Goal: Information Seeking & Learning: Learn about a topic

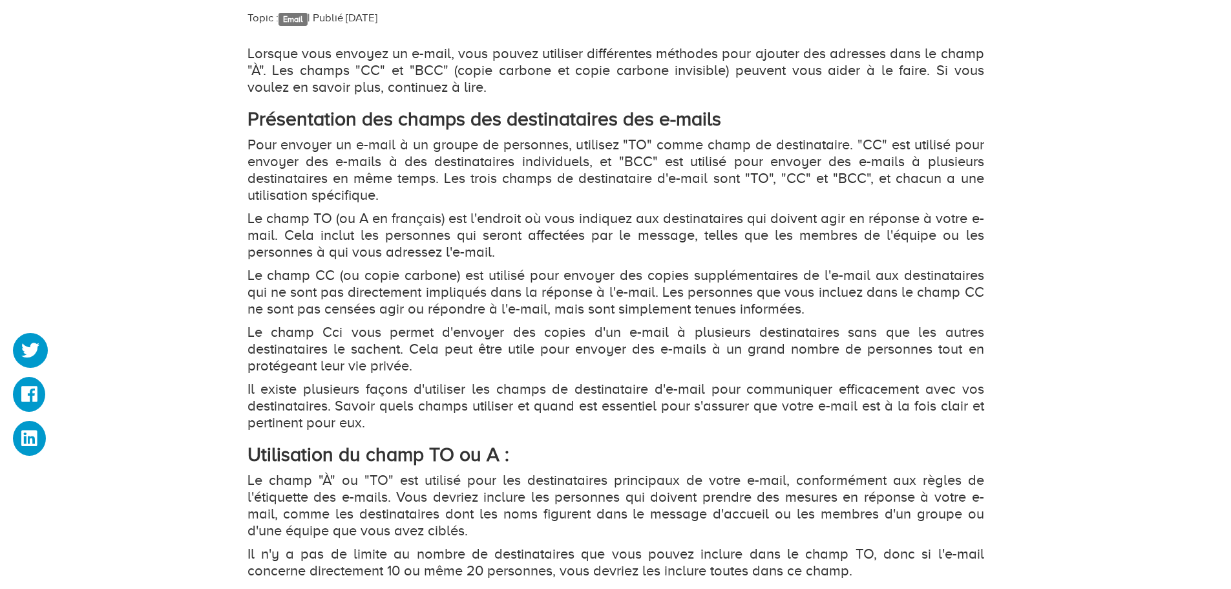
scroll to position [905, 0]
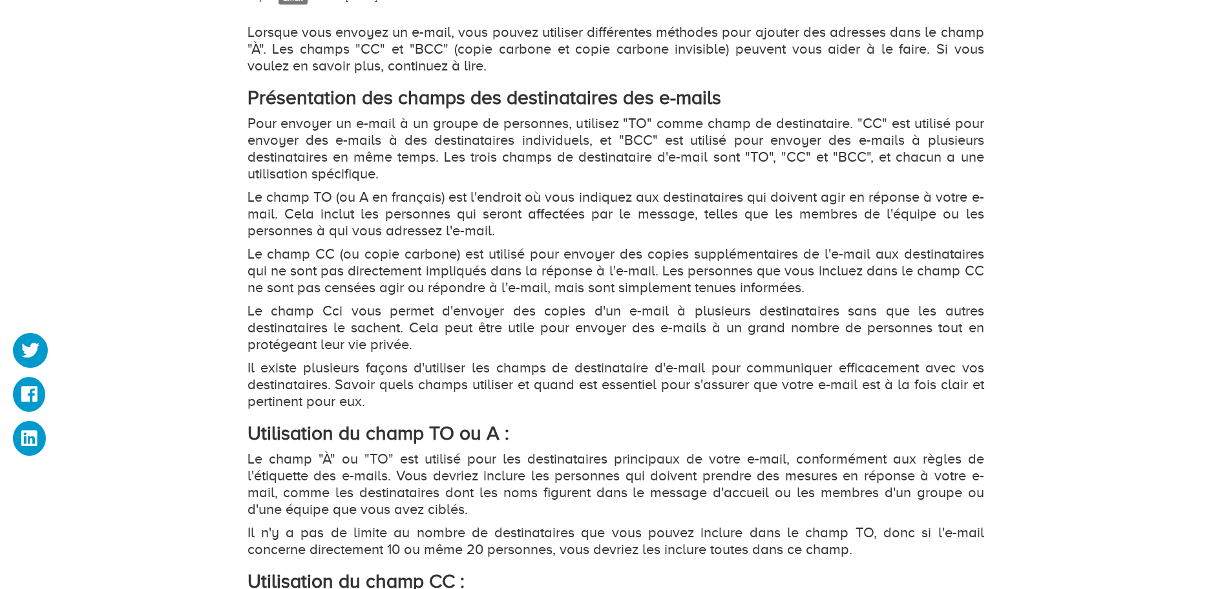
click at [559, 259] on p "Le champ CC (ou copie carbone) est utilisé pour envoyer des copies supplémentai…" at bounding box center [616, 271] width 737 height 50
drag, startPoint x: 422, startPoint y: 272, endPoint x: 687, endPoint y: 266, distance: 265.1
click at [687, 266] on p "Le champ CC (ou copie carbone) est utilisé pour envoyer des copies supplémentai…" at bounding box center [616, 271] width 737 height 50
click at [740, 269] on p "Le champ CC (ou copie carbone) est utilisé pour envoyer des copies supplémentai…" at bounding box center [616, 271] width 737 height 50
drag, startPoint x: 440, startPoint y: 286, endPoint x: 670, endPoint y: 281, distance: 230.2
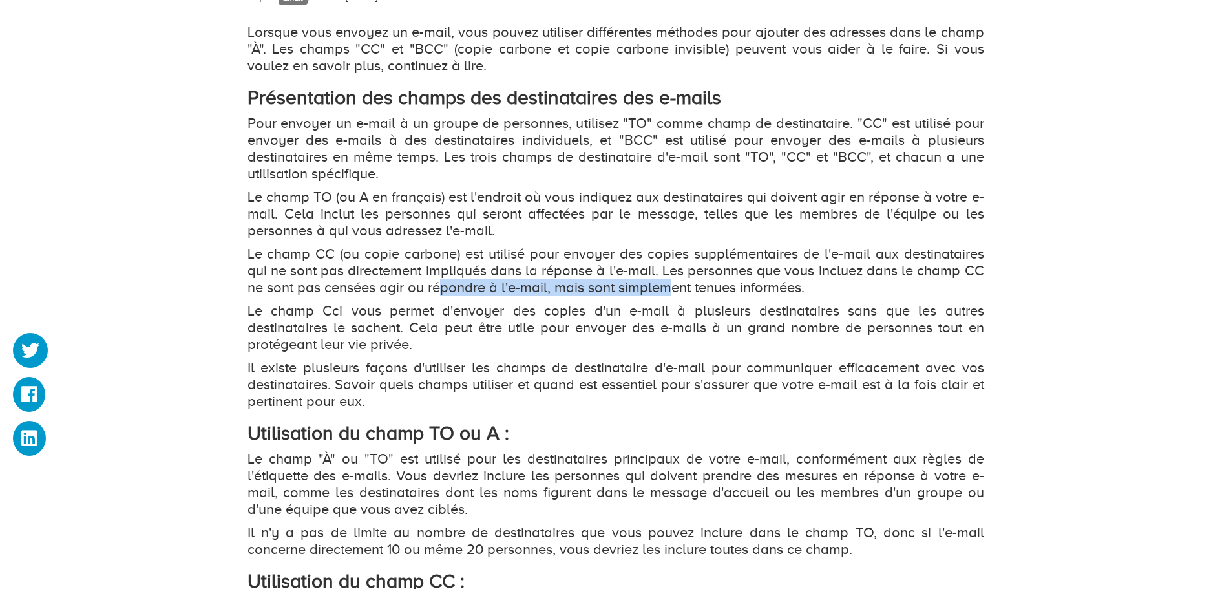
click at [670, 281] on p "Le champ CC (ou copie carbone) est utilisé pour envoyer des copies supplémentai…" at bounding box center [616, 271] width 737 height 50
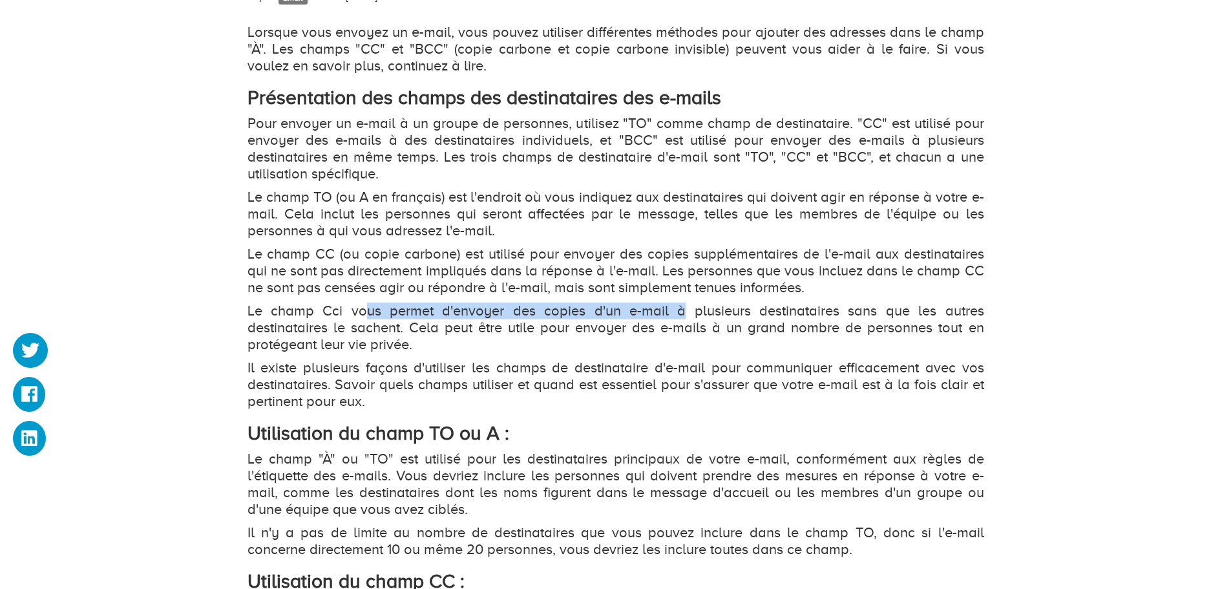
drag, startPoint x: 368, startPoint y: 308, endPoint x: 684, endPoint y: 308, distance: 315.4
click at [684, 308] on p "Le champ Cci vous permet d'envoyer des copies d'un e-mail à plusieurs destinata…" at bounding box center [616, 327] width 737 height 50
click at [725, 308] on p "Le champ Cci vous permet d'envoyer des copies d'un e-mail à plusieurs destinata…" at bounding box center [616, 327] width 737 height 50
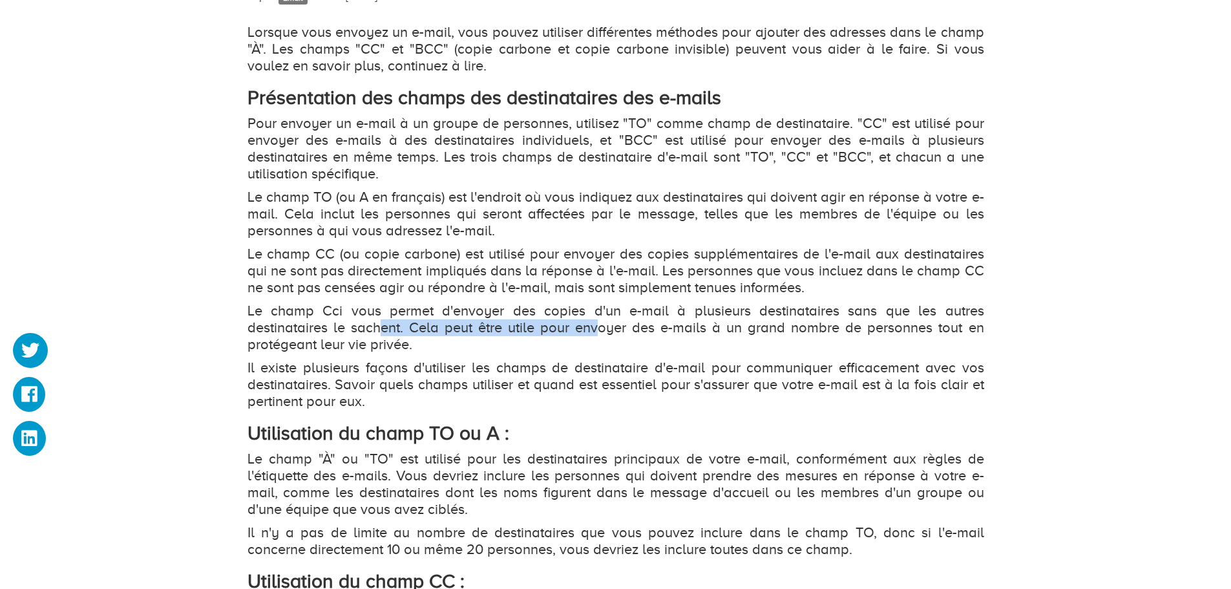
drag, startPoint x: 380, startPoint y: 328, endPoint x: 599, endPoint y: 328, distance: 218.5
click at [599, 328] on p "Le champ Cci vous permet d'envoyer des copies d'un e-mail à plusieurs destinata…" at bounding box center [616, 327] width 737 height 50
click at [661, 328] on p "Le champ Cci vous permet d'envoyer des copies d'un e-mail à plusieurs destinata…" at bounding box center [616, 327] width 737 height 50
click at [385, 341] on p "Le champ Cci vous permet d'envoyer des copies d'un e-mail à plusieurs destinata…" at bounding box center [616, 327] width 737 height 50
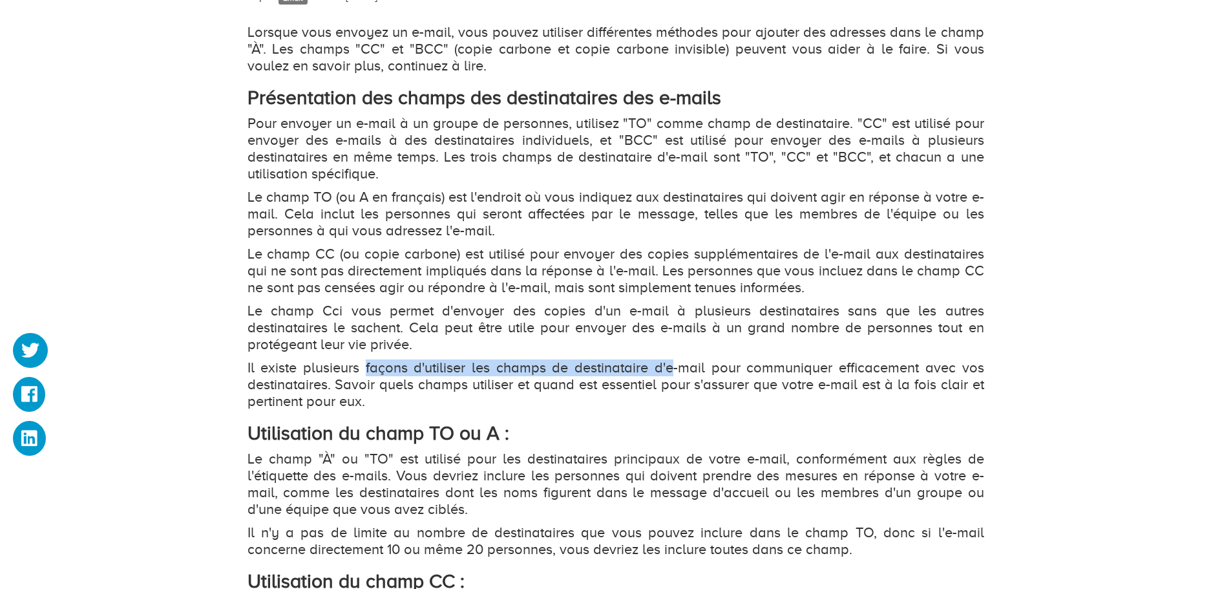
drag, startPoint x: 366, startPoint y: 368, endPoint x: 675, endPoint y: 368, distance: 309.6
click at [675, 368] on p "Il existe plusieurs façons d'utiliser les champs de destinataire d'e-mail pour …" at bounding box center [616, 384] width 737 height 50
click at [716, 366] on p "Il existe plusieurs façons d'utiliser les champs de destinataire d'e-mail pour …" at bounding box center [616, 384] width 737 height 50
click at [404, 385] on p "Il existe plusieurs façons d'utiliser les champs de destinataire d'e-mail pour …" at bounding box center [616, 384] width 737 height 50
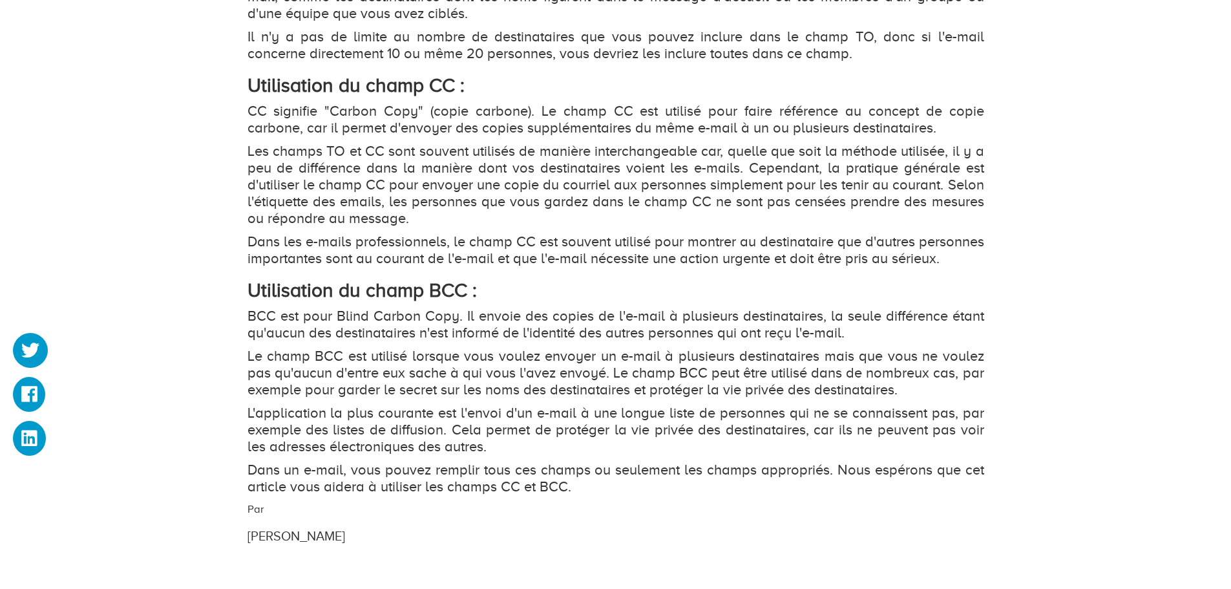
scroll to position [1422, 0]
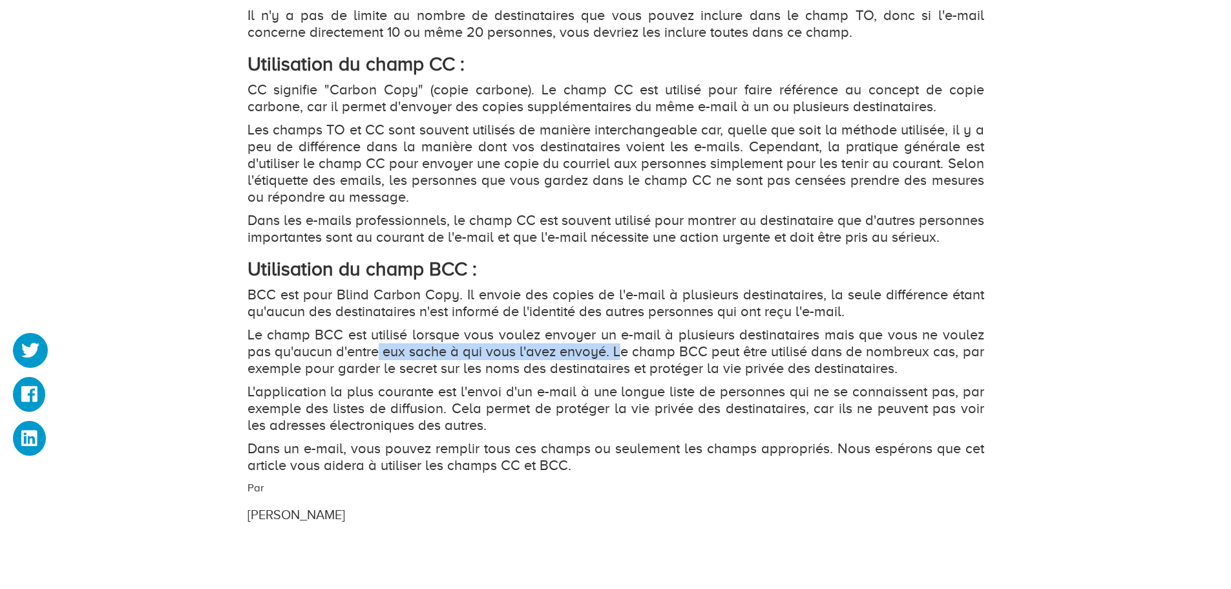
drag, startPoint x: 377, startPoint y: 368, endPoint x: 617, endPoint y: 374, distance: 240.5
click at [617, 374] on p "Le champ BCC est utilisé lorsque vous voulez envoyer un e-mail à plusieurs dest…" at bounding box center [616, 351] width 737 height 50
